Goal: Book appointment/travel/reservation

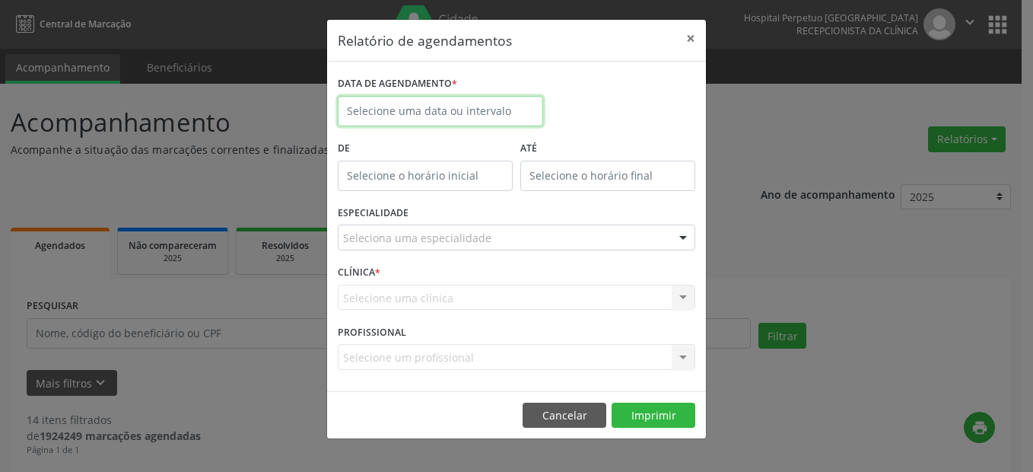
click at [396, 110] on input "text" at bounding box center [440, 111] width 205 height 30
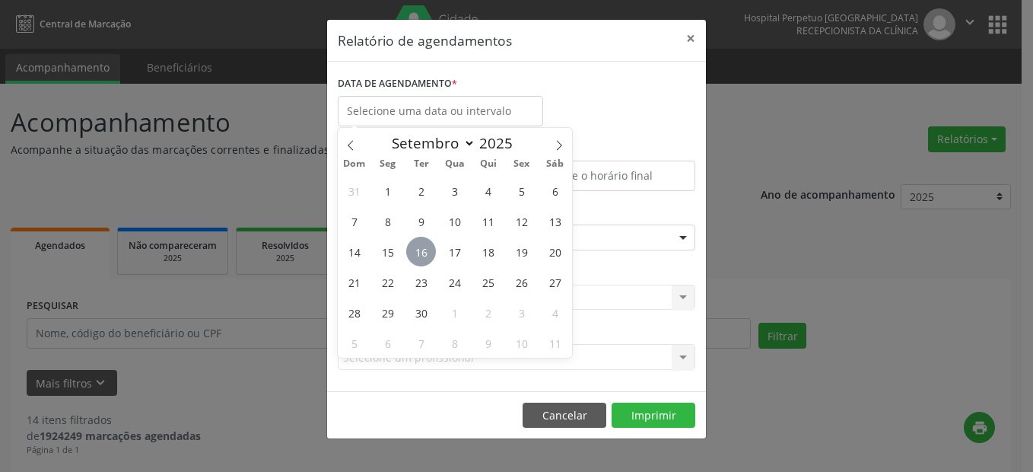
click at [426, 250] on span "16" at bounding box center [421, 252] width 30 height 30
type input "[DATE]"
click at [426, 250] on span "16" at bounding box center [421, 252] width 30 height 30
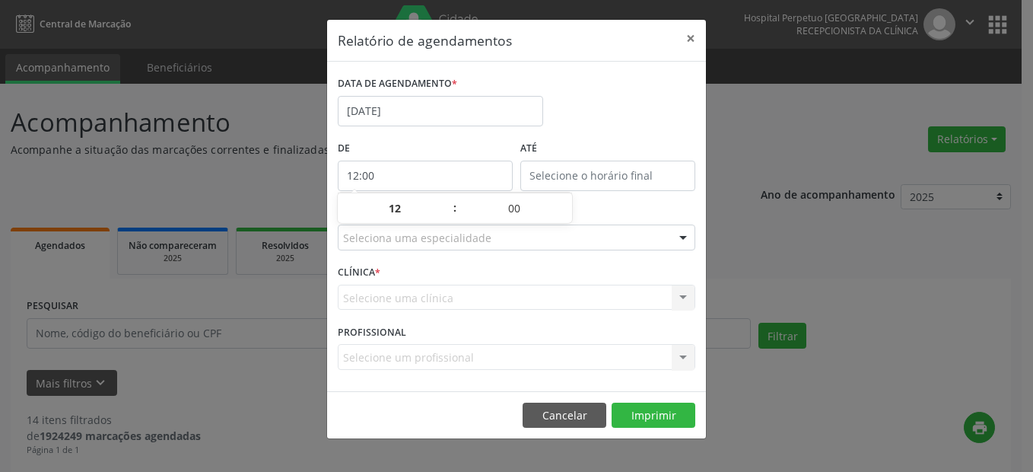
click at [387, 165] on input "12:00" at bounding box center [425, 175] width 175 height 30
click at [444, 219] on span at bounding box center [447, 215] width 11 height 15
type input "11:00"
type input "11"
click at [444, 219] on span at bounding box center [447, 215] width 11 height 15
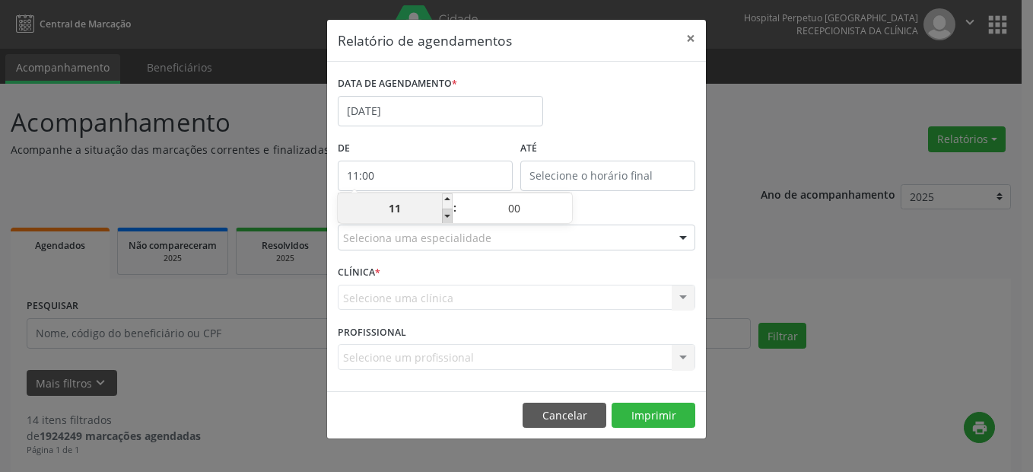
type input "10:00"
type input "10"
click at [444, 218] on span at bounding box center [447, 215] width 11 height 15
type input "09:00"
type input "09"
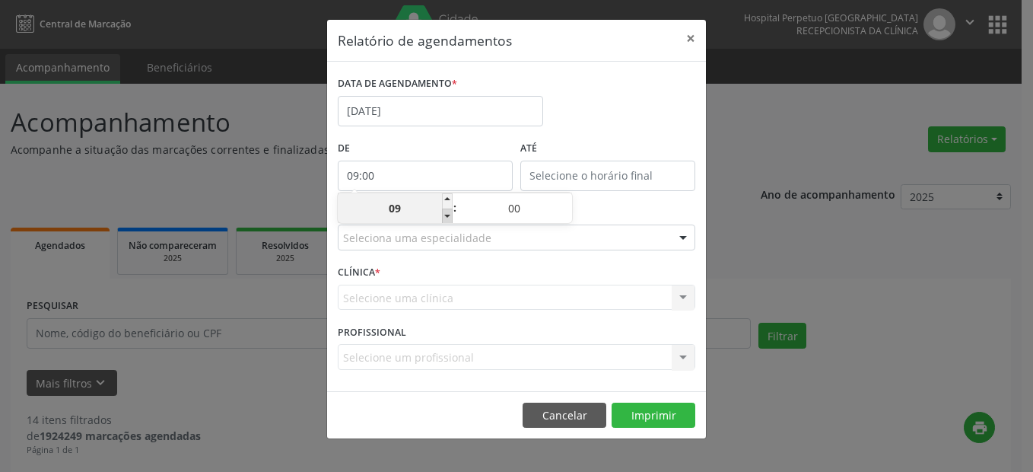
click at [444, 218] on span at bounding box center [447, 215] width 11 height 15
type input "08:00"
type input "08"
click at [444, 218] on span at bounding box center [447, 215] width 11 height 15
type input "07:00"
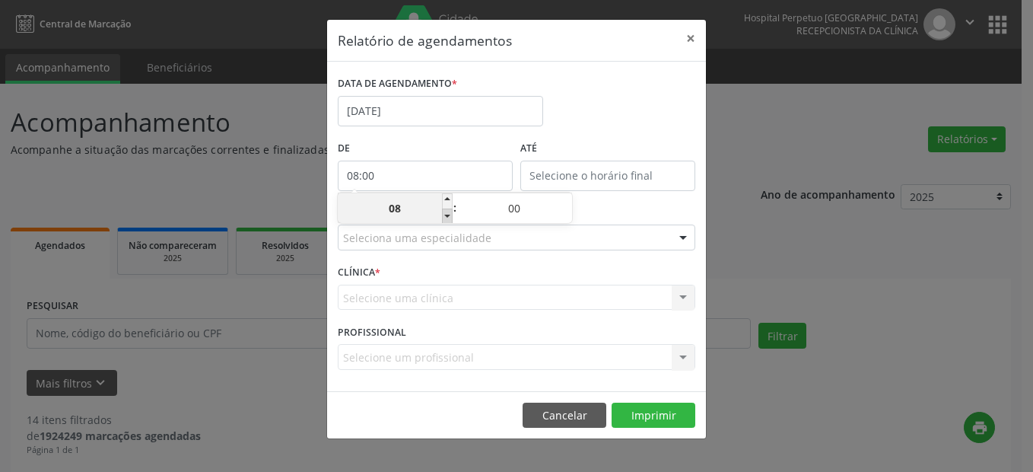
type input "07"
click at [557, 170] on input "12:00" at bounding box center [607, 175] width 175 height 30
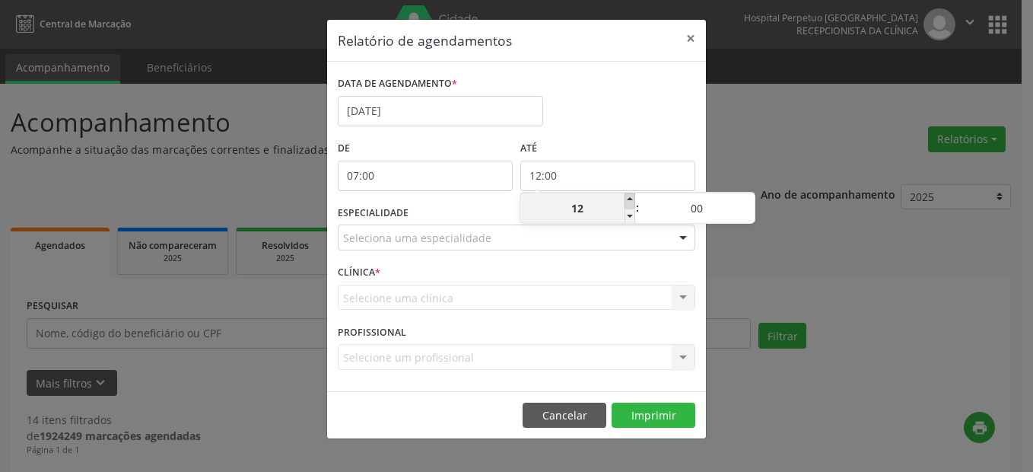
click at [630, 195] on span at bounding box center [629, 200] width 11 height 15
type input "13:00"
type input "13"
click at [630, 195] on span at bounding box center [629, 200] width 11 height 15
type input "14:00"
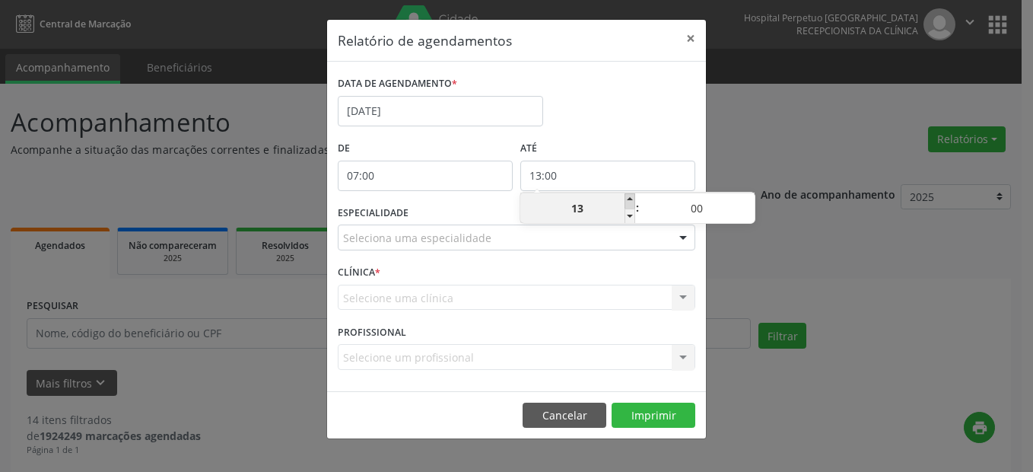
type input "14"
click at [630, 195] on span at bounding box center [629, 200] width 11 height 15
type input "15:00"
type input "15"
drag, startPoint x: 630, startPoint y: 195, endPoint x: 538, endPoint y: 184, distance: 92.7
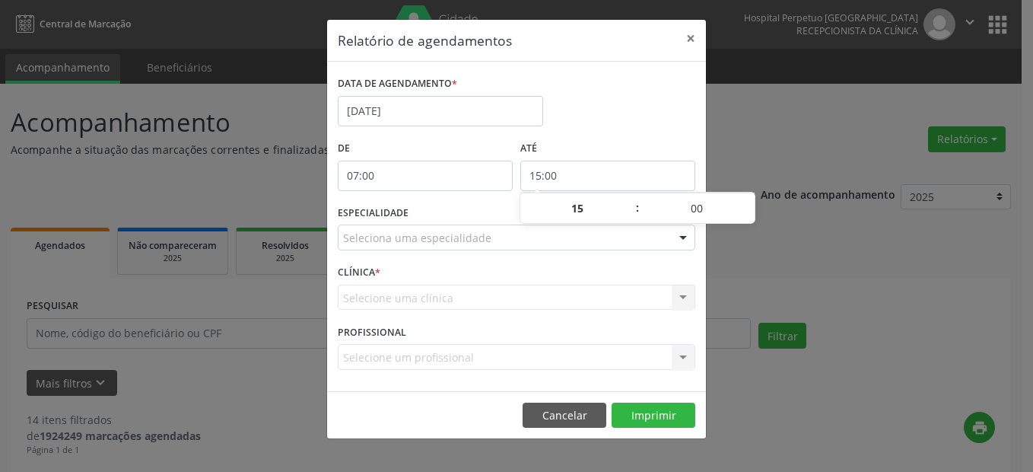
click at [630, 195] on span at bounding box center [629, 200] width 11 height 15
type input "16:00"
type input "16"
click at [413, 228] on div "Seleciona uma especialidade" at bounding box center [516, 237] width 357 height 26
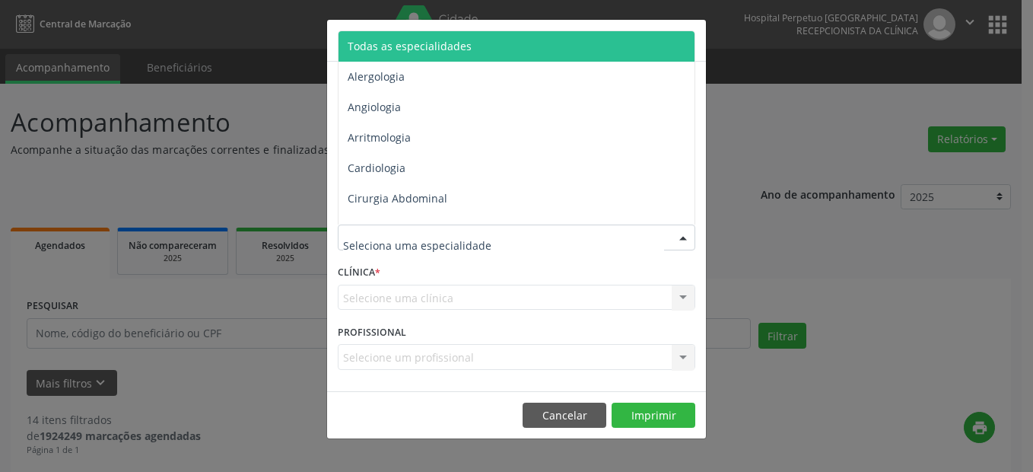
click at [391, 51] on span "Todas as especialidades" at bounding box center [410, 46] width 124 height 14
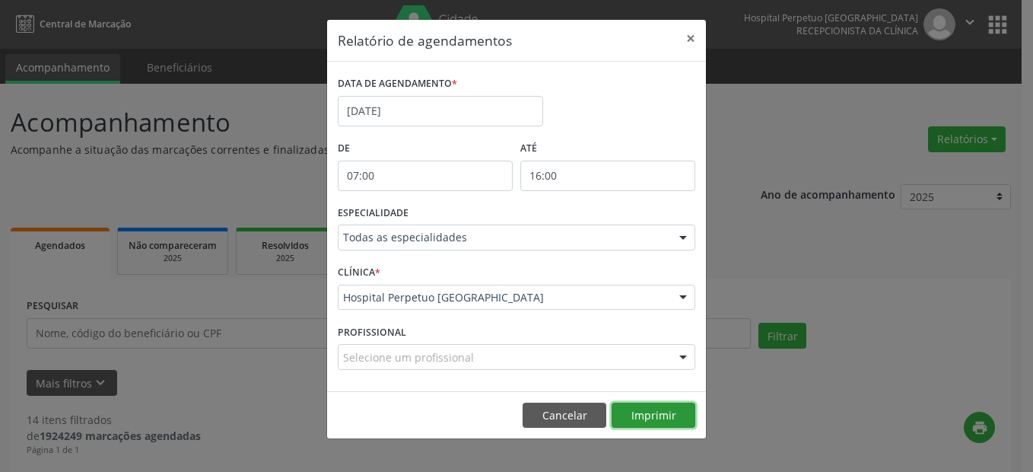
click at [670, 419] on button "Imprimir" at bounding box center [653, 415] width 84 height 26
